Goal: Use online tool/utility: Utilize a website feature to perform a specific function

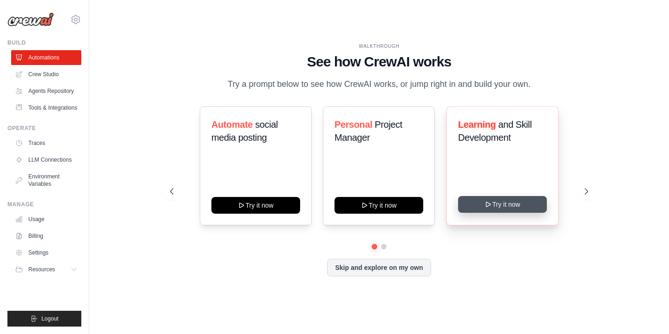
click at [481, 203] on button "Try it now" at bounding box center [502, 204] width 89 height 17
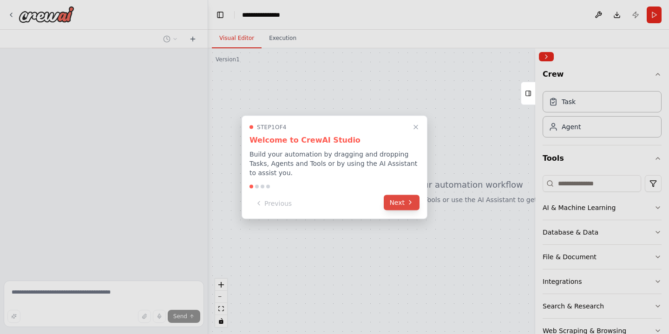
click at [407, 203] on icon at bounding box center [410, 202] width 7 height 7
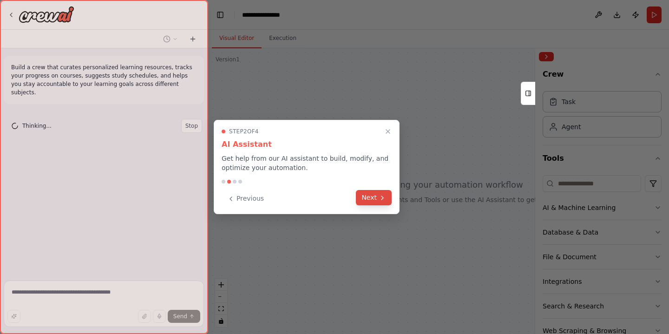
click at [371, 200] on button "Next" at bounding box center [374, 197] width 36 height 15
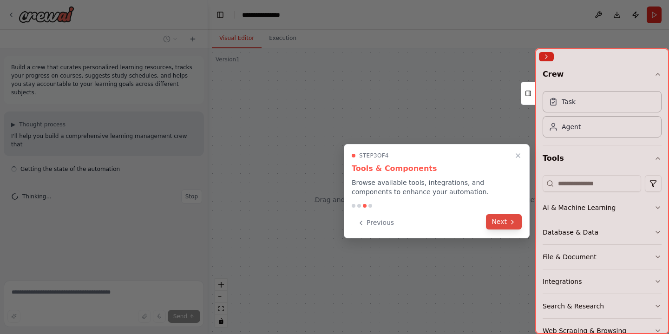
click at [508, 222] on button "Next" at bounding box center [504, 221] width 36 height 15
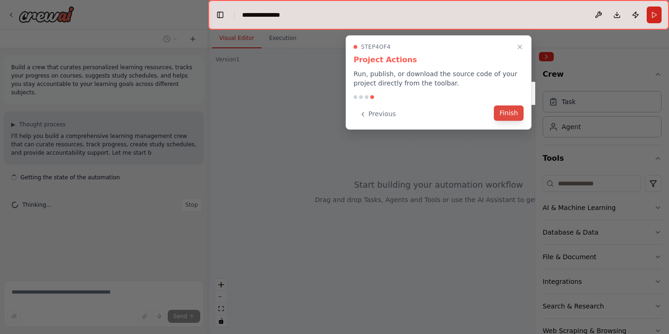
click at [514, 112] on button "Finish" at bounding box center [509, 112] width 30 height 15
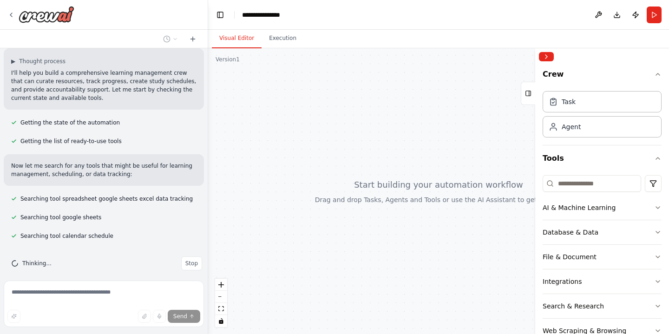
scroll to position [63, 0]
click at [277, 46] on button "Execution" at bounding box center [283, 39] width 42 height 20
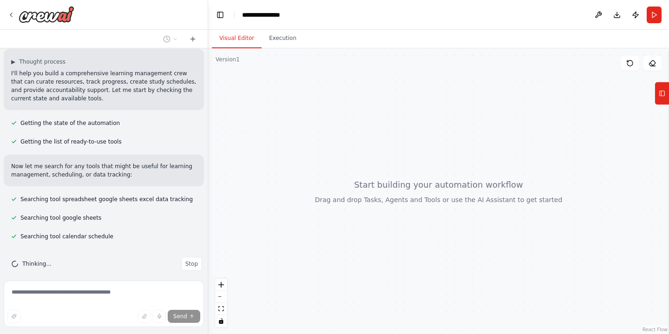
click at [241, 39] on button "Visual Editor" at bounding box center [237, 39] width 50 height 20
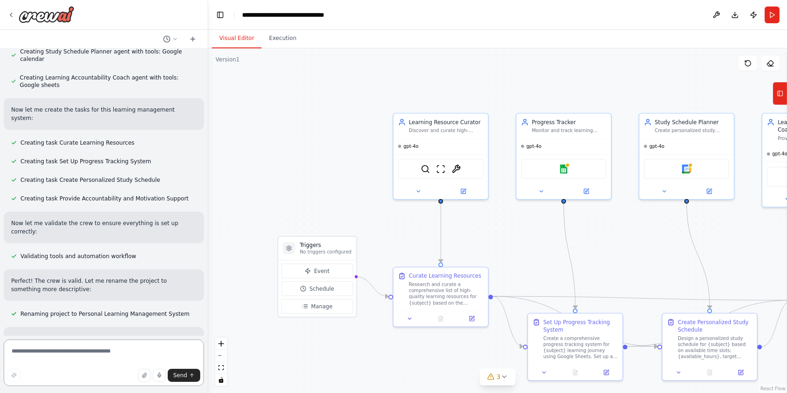
scroll to position [738, 0]
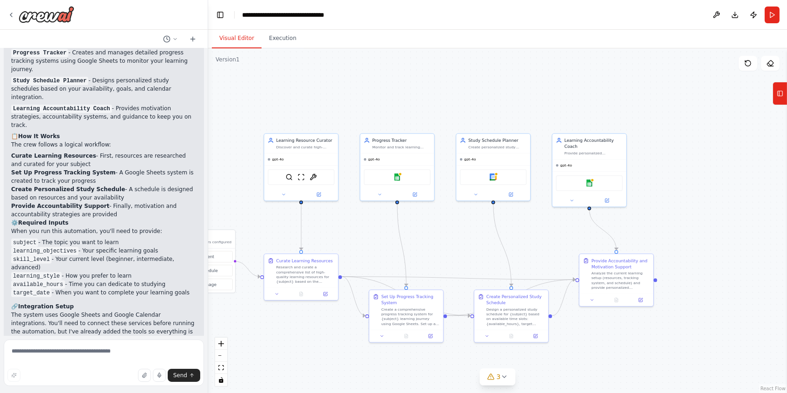
drag, startPoint x: 459, startPoint y: 105, endPoint x: 348, endPoint y: 108, distance: 111.6
click at [348, 108] on div ".deletable-edge-delete-btn { width: 20px; height: 20px; border: 0px solid #ffff…" at bounding box center [497, 220] width 579 height 344
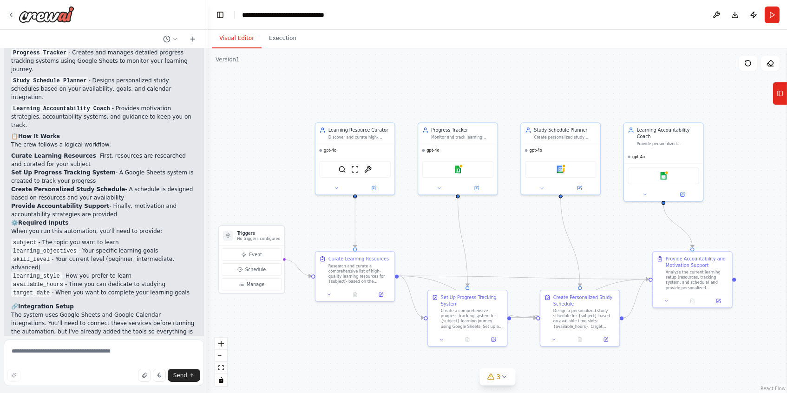
drag, startPoint x: 440, startPoint y: 88, endPoint x: 498, endPoint y: 75, distance: 58.5
click at [498, 75] on div ".deletable-edge-delete-btn { width: 20px; height: 20px; border: 0px solid #ffff…" at bounding box center [497, 220] width 579 height 344
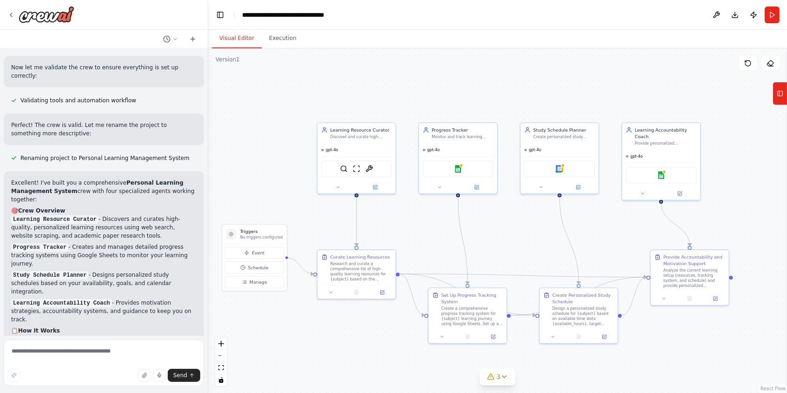
scroll to position [658, 0]
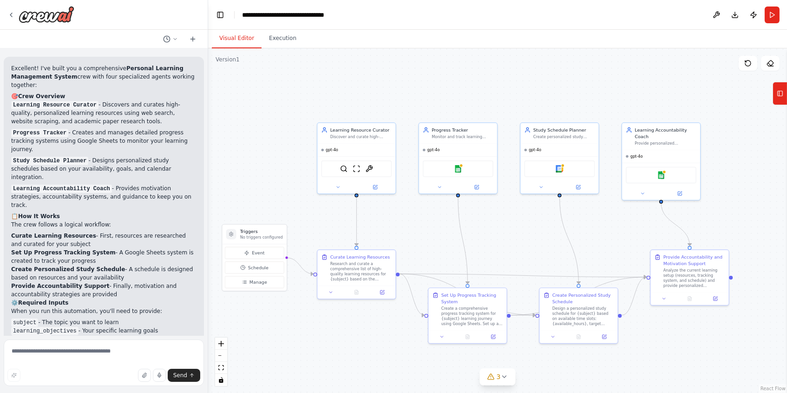
drag, startPoint x: 29, startPoint y: 197, endPoint x: 101, endPoint y: 208, distance: 72.9
click at [101, 231] on li "Curate Learning Resources - First, resources are researched and curated for you…" at bounding box center [103, 239] width 185 height 17
click at [97, 249] on strong "Set Up Progress Tracking System" at bounding box center [63, 252] width 105 height 7
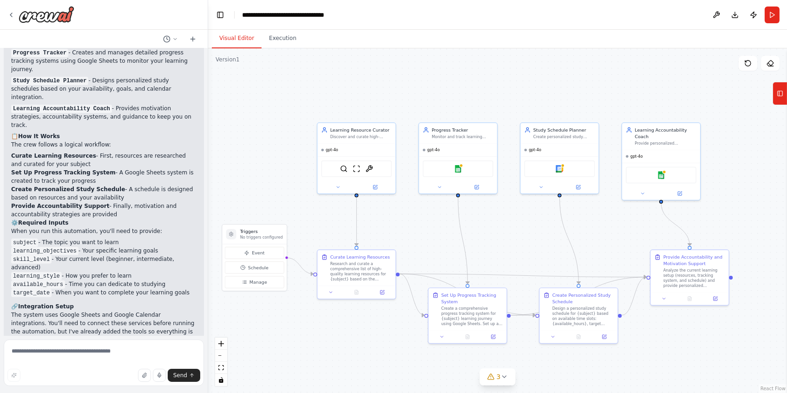
scroll to position [0, 0]
click at [271, 42] on button "Execution" at bounding box center [283, 39] width 42 height 20
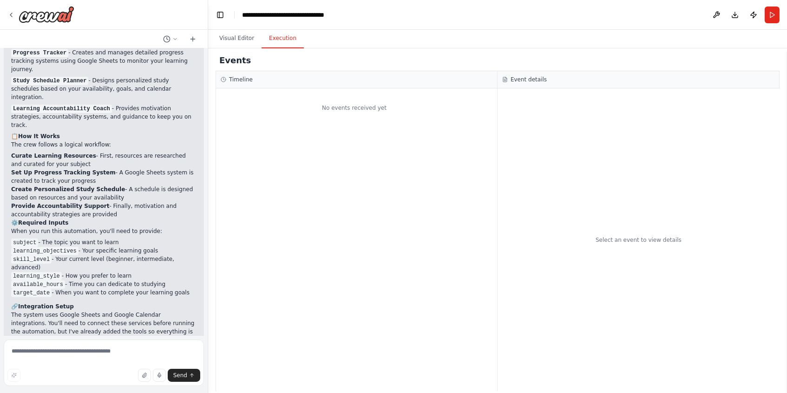
click at [268, 81] on div "Timeline" at bounding box center [357, 79] width 272 height 7
click at [343, 112] on div "No events received yet" at bounding box center [354, 108] width 276 height 30
click at [543, 76] on h3 "Event details" at bounding box center [529, 79] width 36 height 7
click at [234, 44] on button "Visual Editor" at bounding box center [237, 39] width 50 height 20
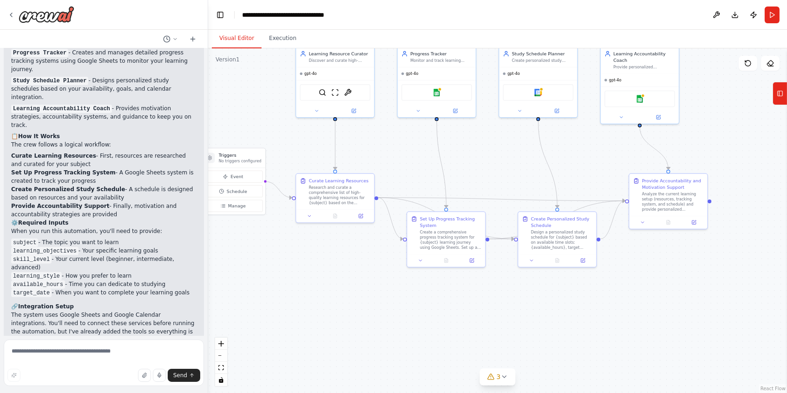
drag, startPoint x: 664, startPoint y: 341, endPoint x: 643, endPoint y: 265, distance: 79.1
click at [643, 265] on div ".deletable-edge-delete-btn { width: 20px; height: 20px; border: 0px solid #ffff…" at bounding box center [497, 220] width 579 height 344
click at [498, 334] on span "3" at bounding box center [499, 376] width 4 height 9
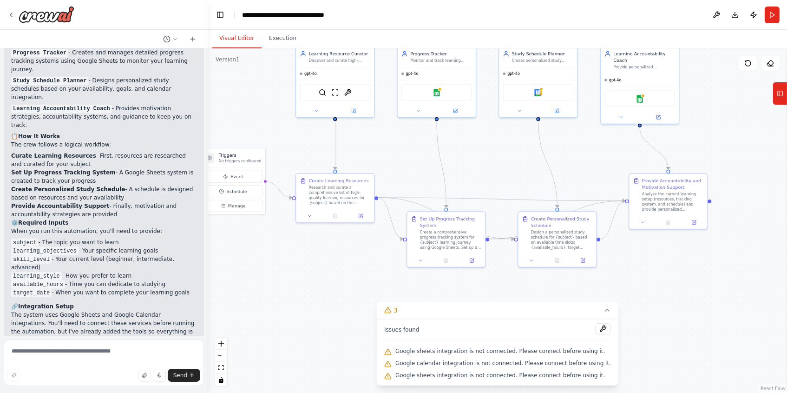
click at [669, 302] on div ".deletable-edge-delete-btn { width: 20px; height: 20px; border: 0px solid #ffff…" at bounding box center [497, 220] width 579 height 344
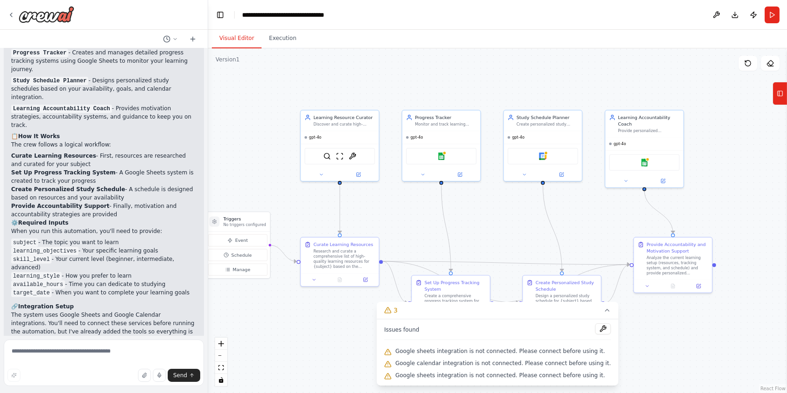
drag, startPoint x: 497, startPoint y: 146, endPoint x: 503, endPoint y: 219, distance: 73.2
click at [503, 219] on div ".deletable-edge-delete-btn { width: 20px; height: 20px; border: 0px solid #ffff…" at bounding box center [497, 220] width 579 height 344
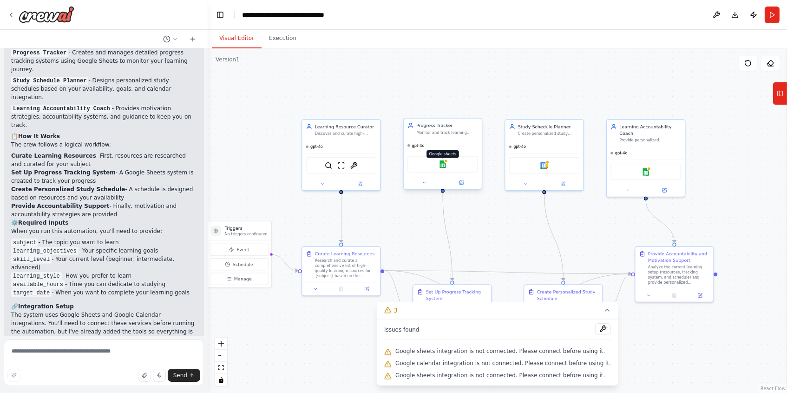
click at [443, 166] on img at bounding box center [442, 163] width 7 height 7
